Goal: Find specific page/section: Find specific page/section

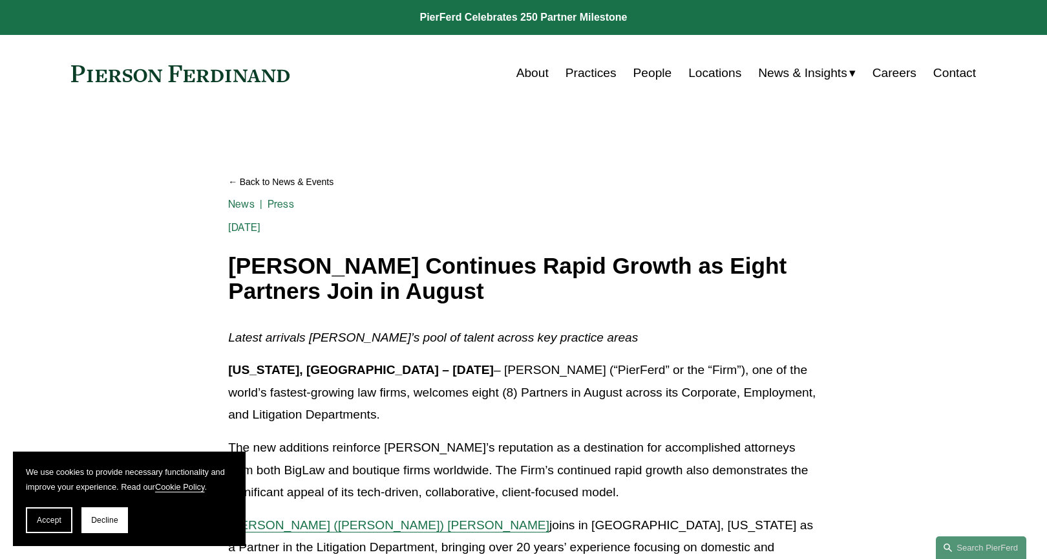
click at [650, 77] on link "People" at bounding box center [653, 73] width 39 height 25
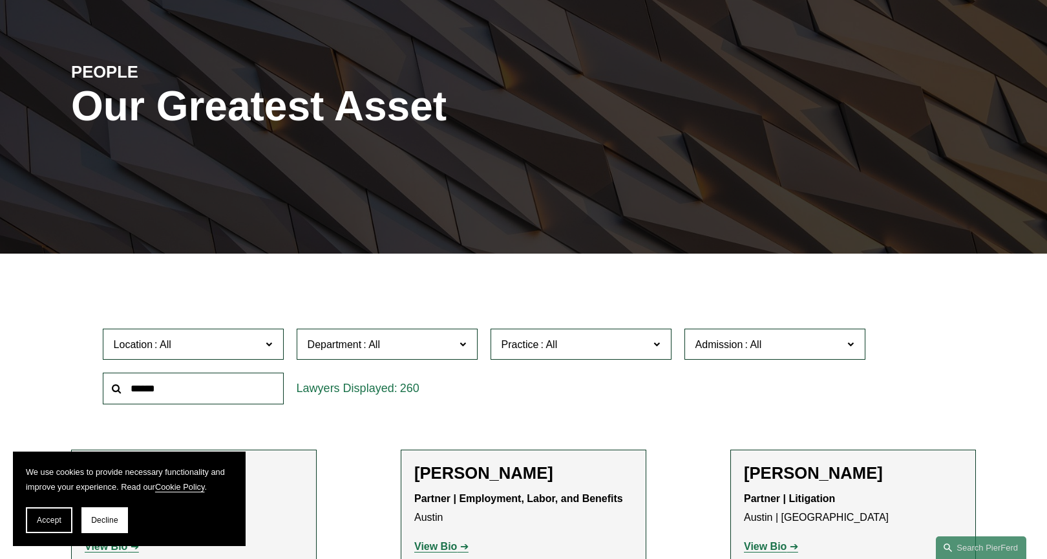
scroll to position [323, 0]
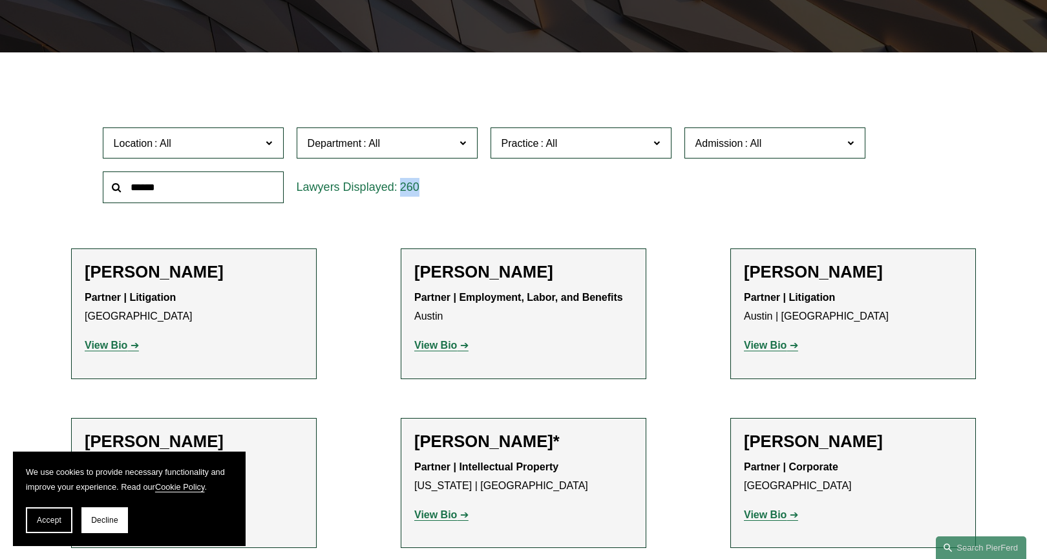
drag, startPoint x: 321, startPoint y: 186, endPoint x: 445, endPoint y: 185, distance: 124.1
click at [445, 185] on div "260" at bounding box center [387, 187] width 181 height 32
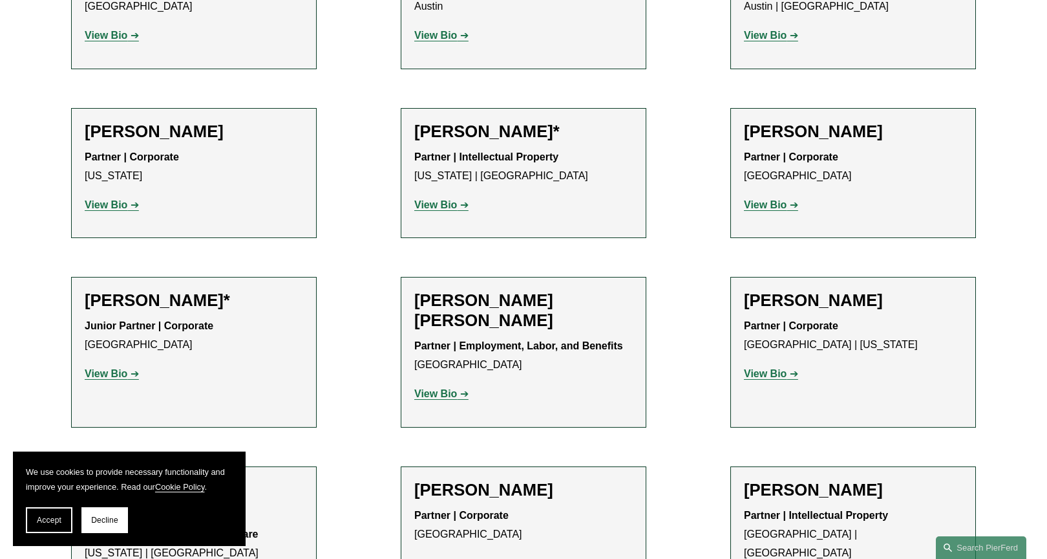
scroll to position [647, 0]
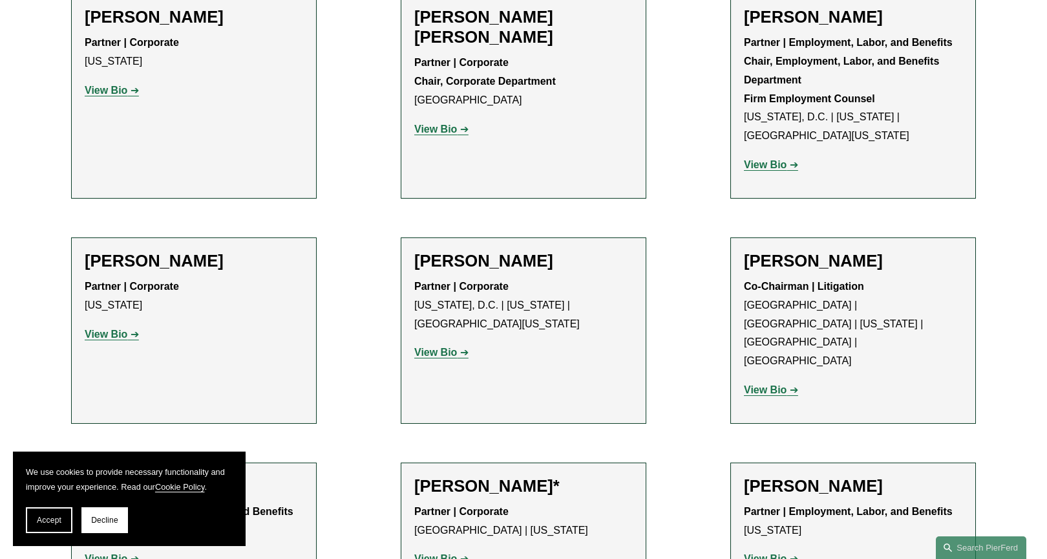
drag, startPoint x: 356, startPoint y: 226, endPoint x: 331, endPoint y: 411, distance: 186.5
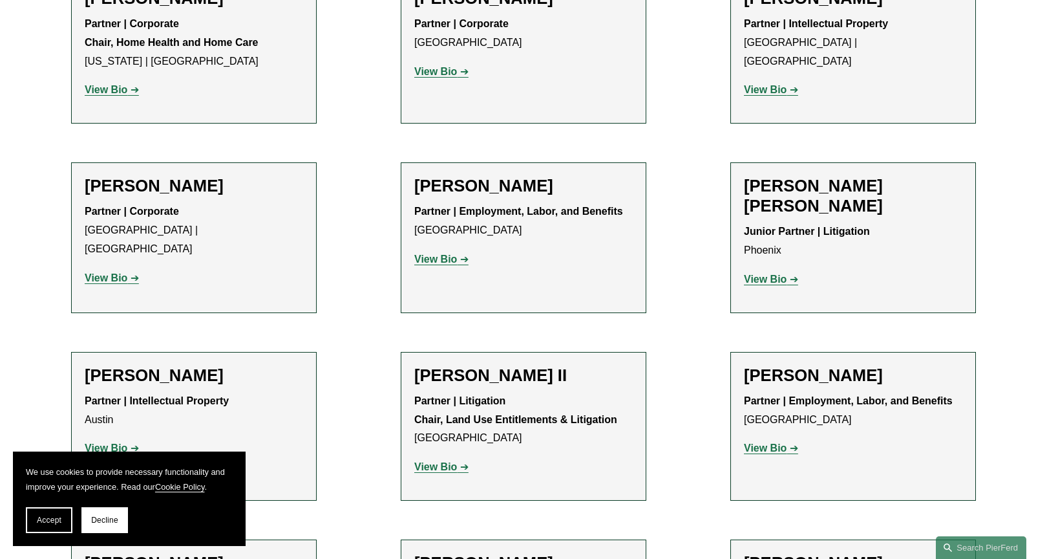
scroll to position [0, 0]
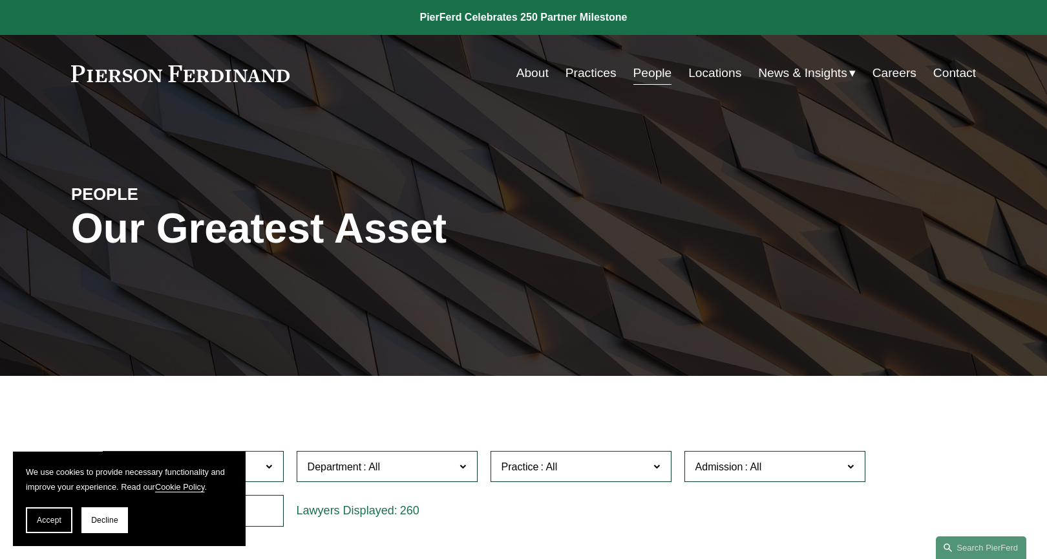
drag, startPoint x: 328, startPoint y: 403, endPoint x: 306, endPoint y: 120, distance: 284.1
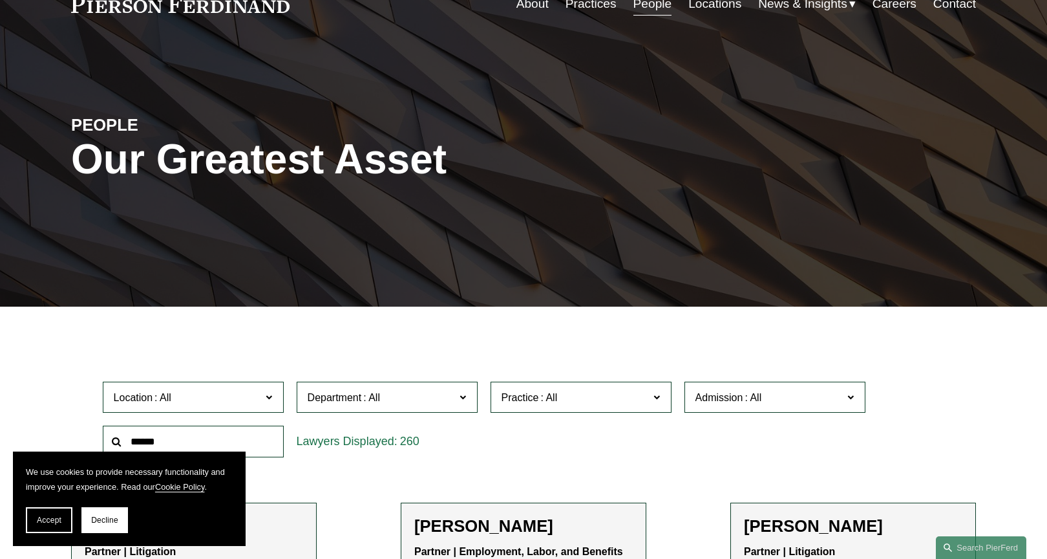
scroll to position [194, 0]
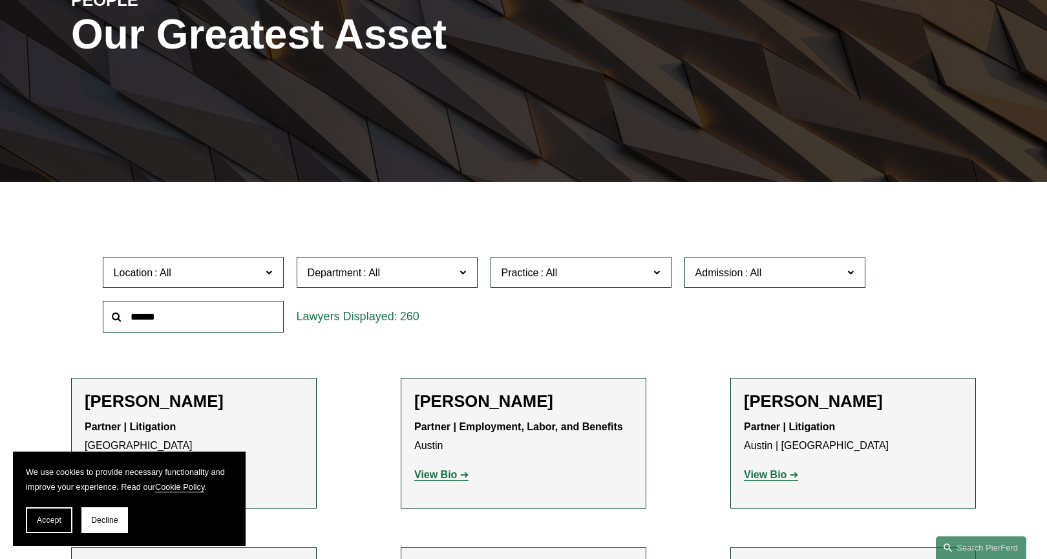
click at [348, 279] on span "Department" at bounding box center [382, 272] width 148 height 17
click at [592, 316] on div "Location All Atlanta Austin Boston Charlotte Chicago Cincinnati Cleveland Colum…" at bounding box center [523, 294] width 855 height 89
click at [398, 281] on span "Department" at bounding box center [382, 272] width 148 height 17
click at [570, 281] on span "Practice" at bounding box center [576, 272] width 148 height 17
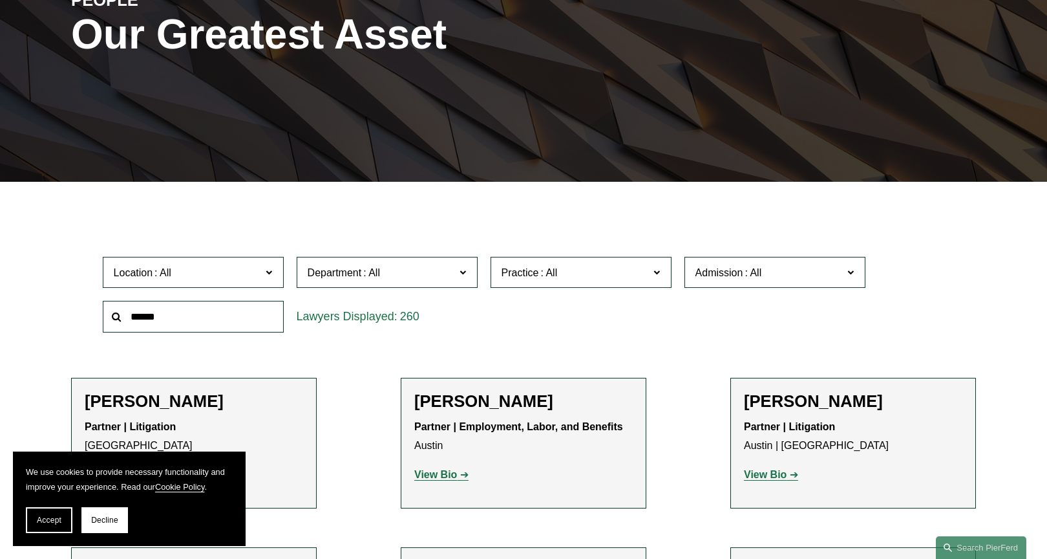
click at [447, 310] on div "260" at bounding box center [387, 317] width 181 height 32
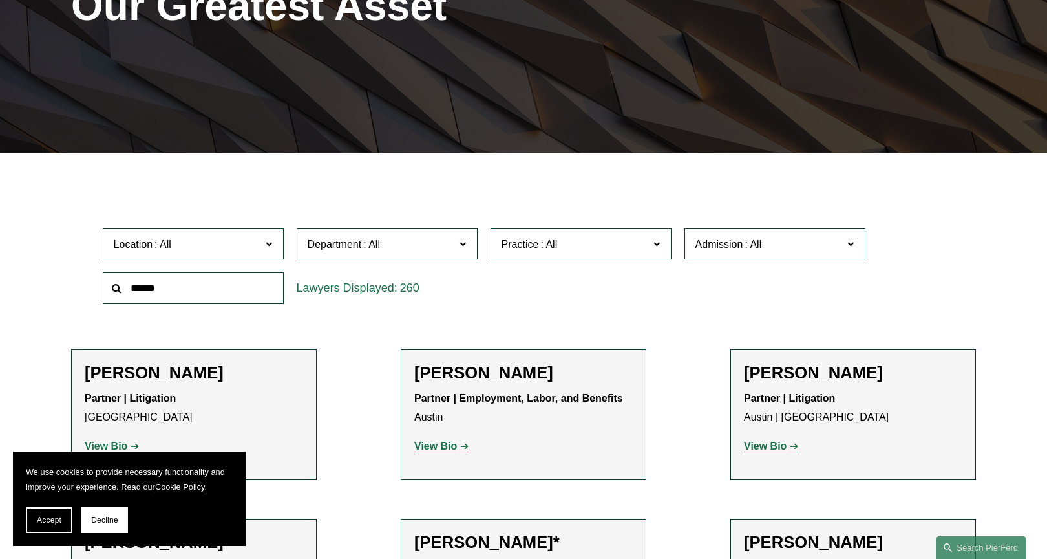
scroll to position [0, 0]
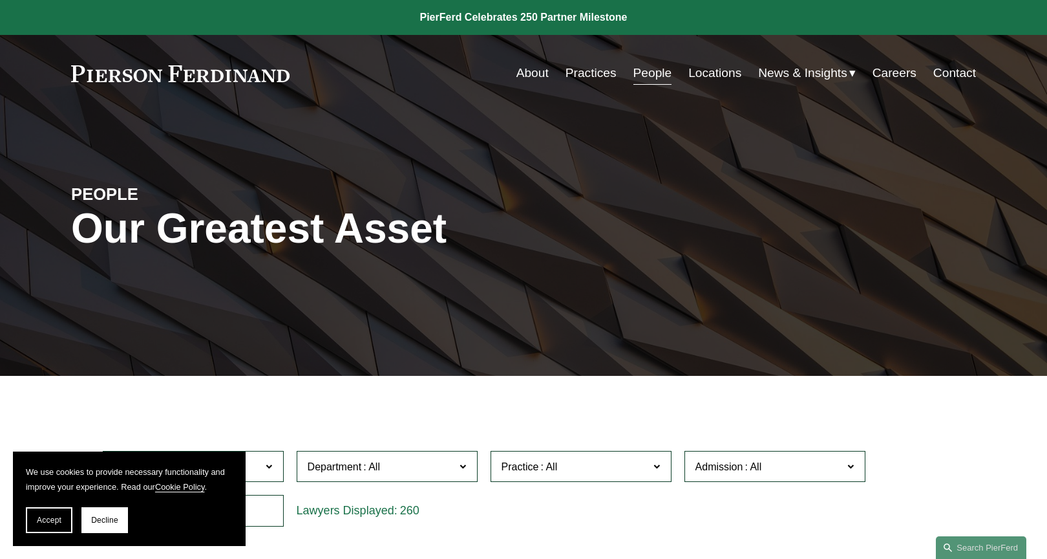
click at [572, 19] on link at bounding box center [523, 17] width 1047 height 35
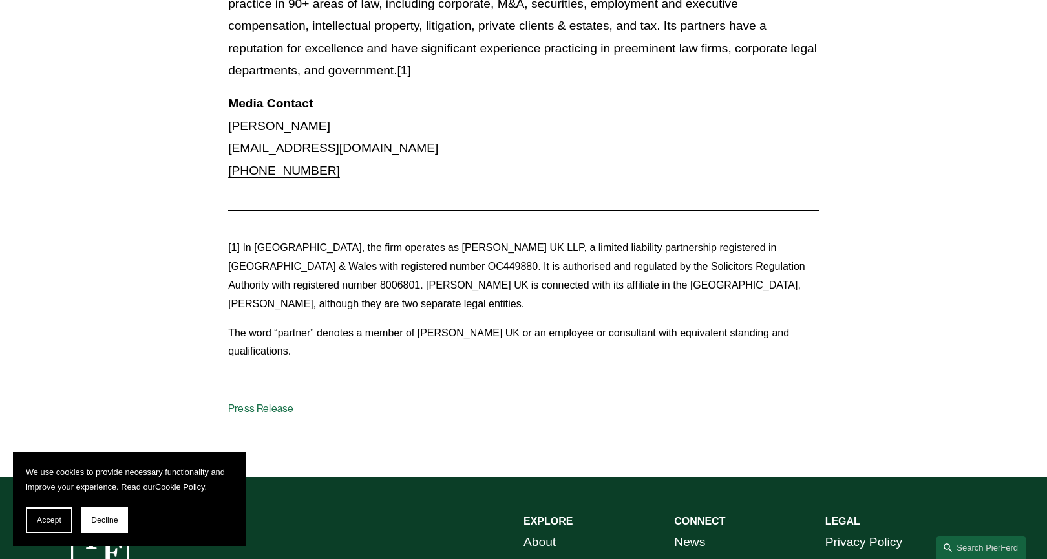
scroll to position [1616, 0]
